Goal: Navigation & Orientation: Find specific page/section

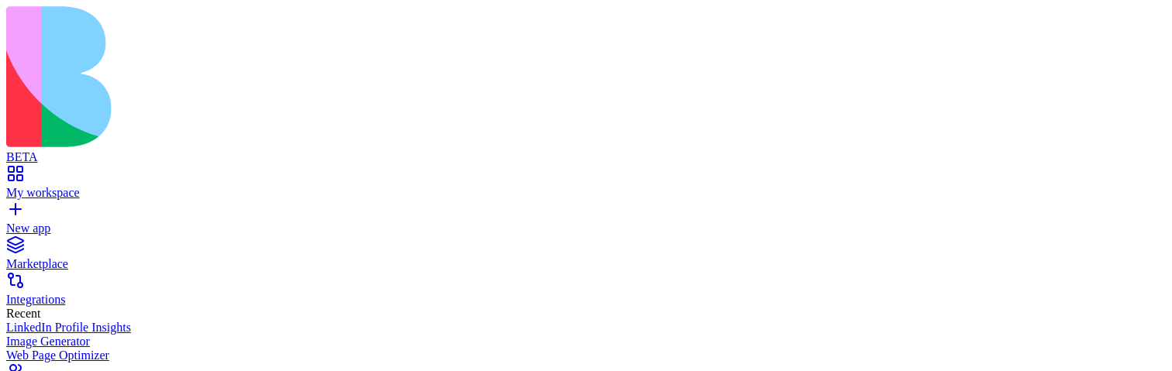
click at [96, 186] on div "My workspace" at bounding box center [586, 193] width 1160 height 14
type input "*"
type input "*******"
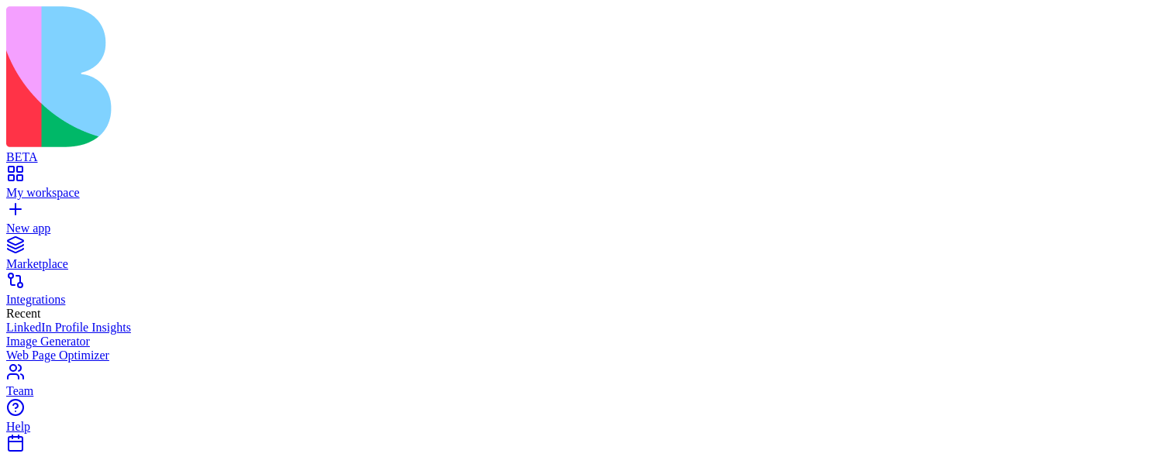
click at [51, 186] on div "My workspace" at bounding box center [586, 193] width 1160 height 14
